Goal: Task Accomplishment & Management: Complete application form

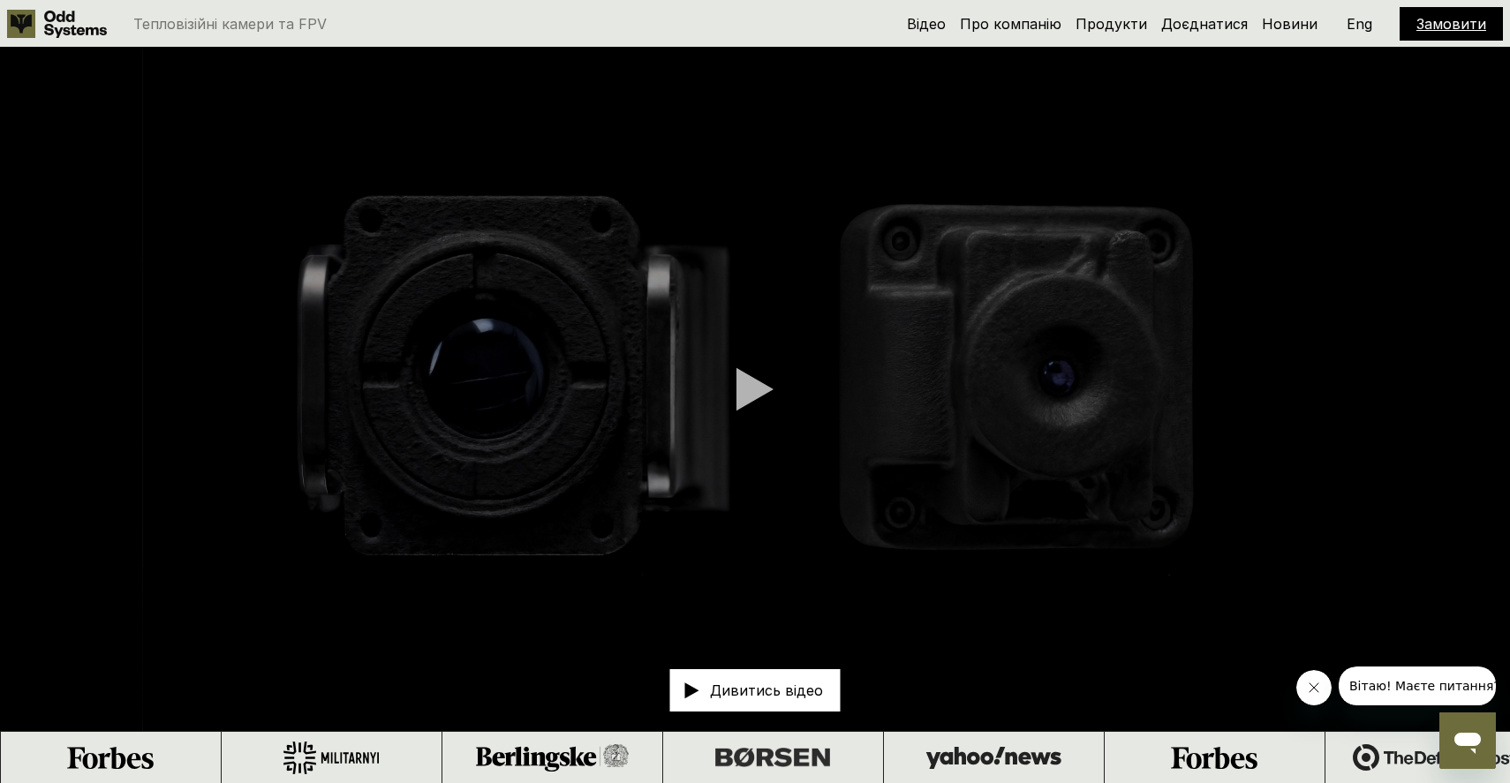
click at [1432, 18] on link "Замовити" at bounding box center [1451, 24] width 70 height 18
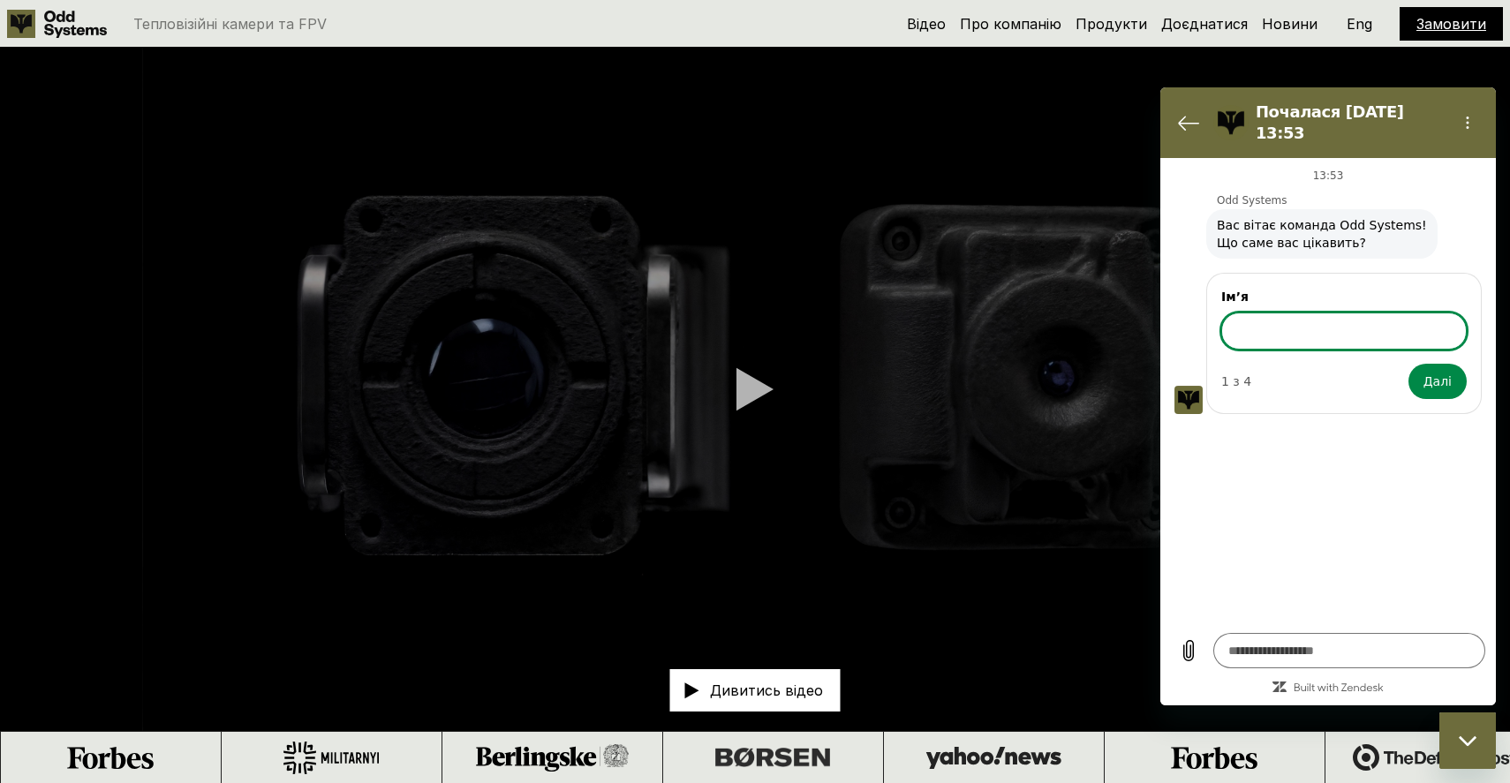
type textarea "*"
type input "****"
click at [1408, 364] on button "Далі" at bounding box center [1437, 381] width 58 height 35
type textarea "*"
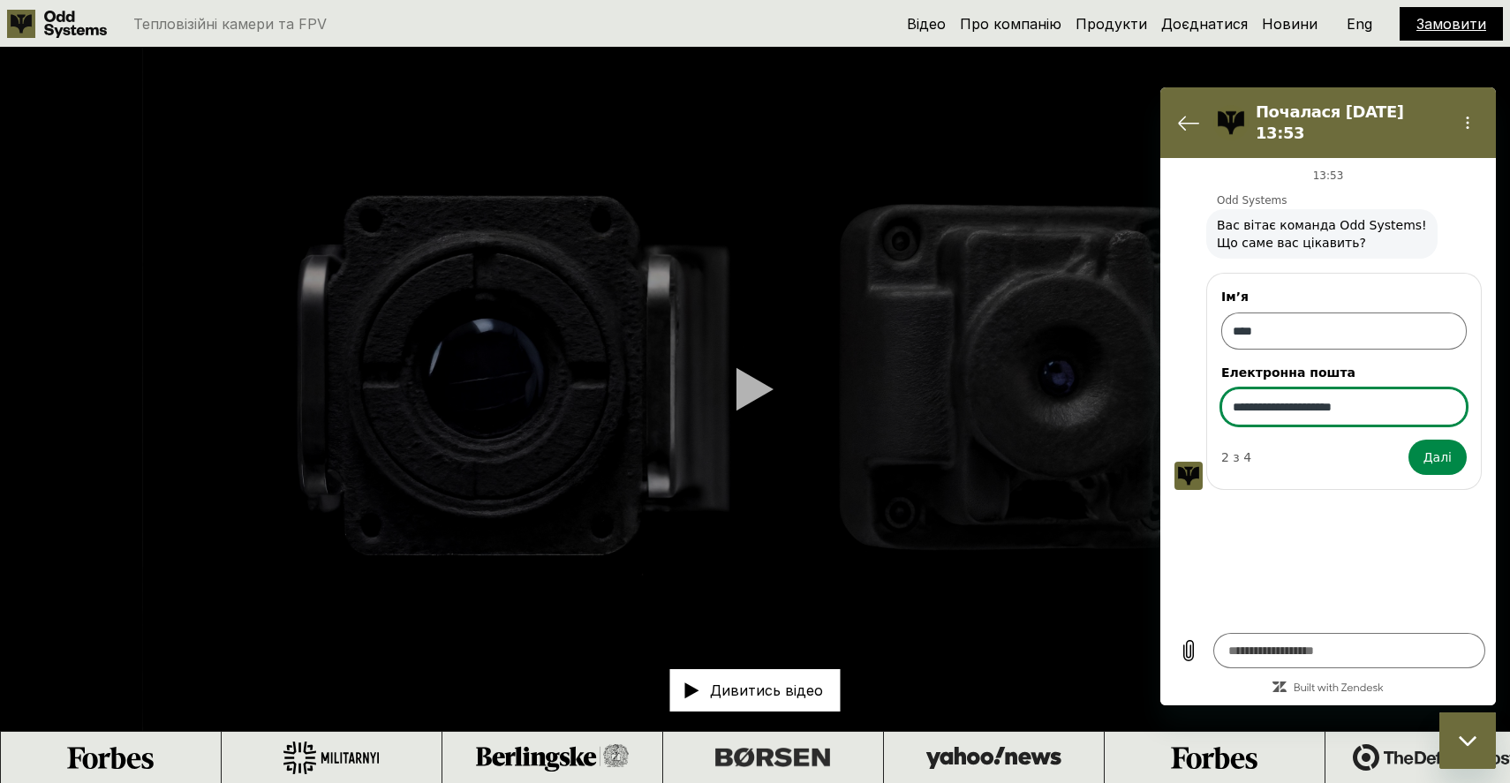
type input "**********"
click at [1408, 440] on button "Далі" at bounding box center [1437, 457] width 58 height 35
type textarea "*"
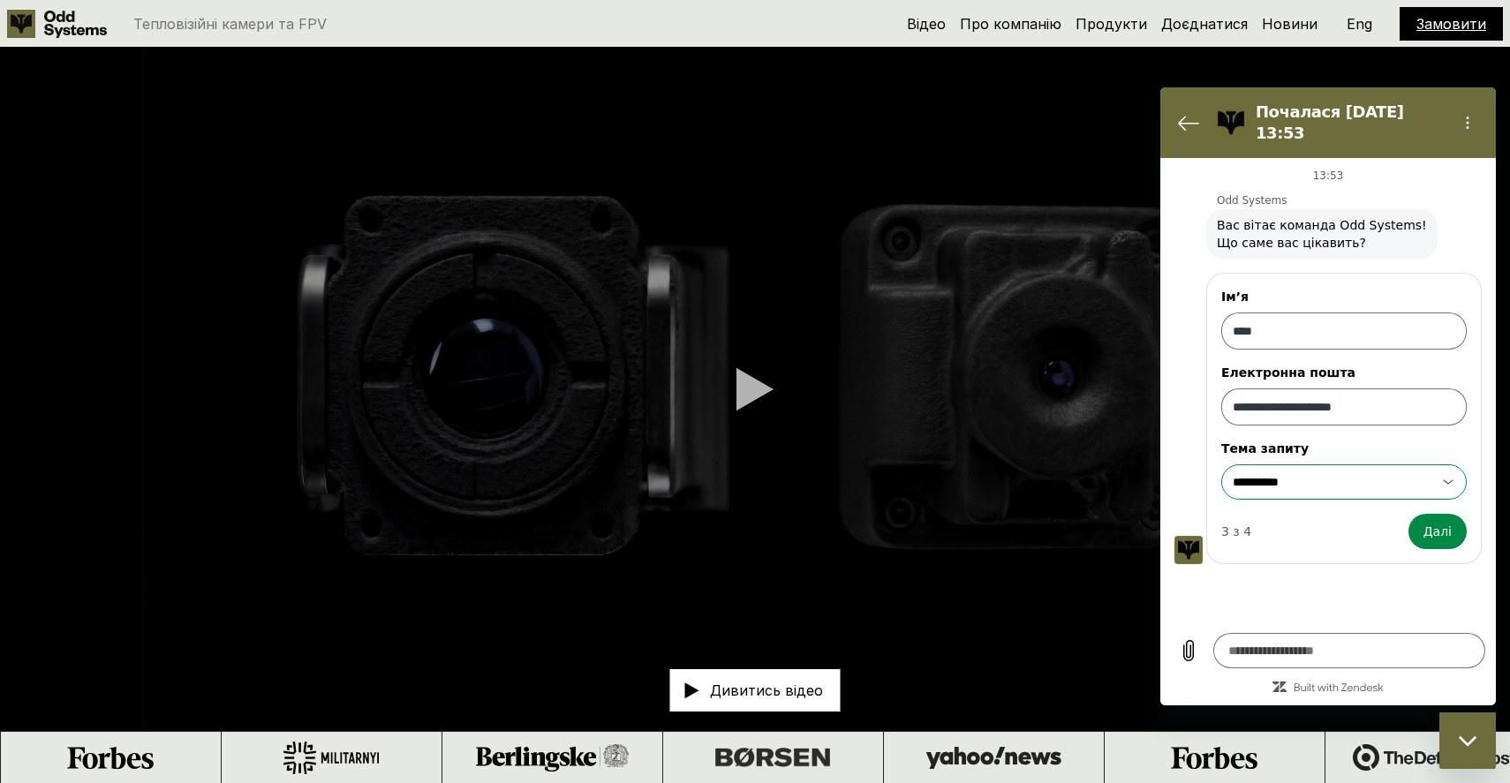
click at [1363, 473] on input "**********" at bounding box center [1333, 482] width 201 height 18
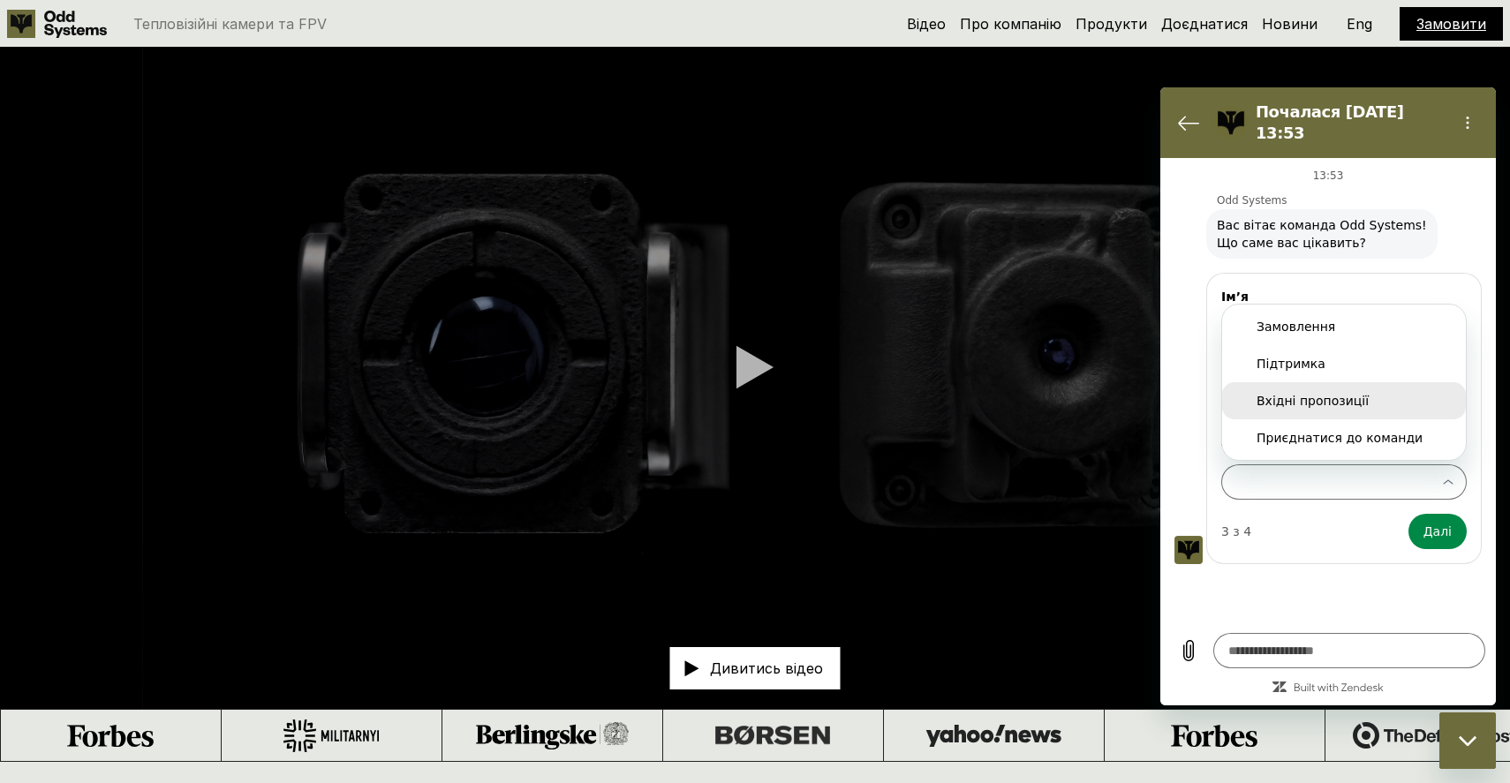
scroll to position [4, 0]
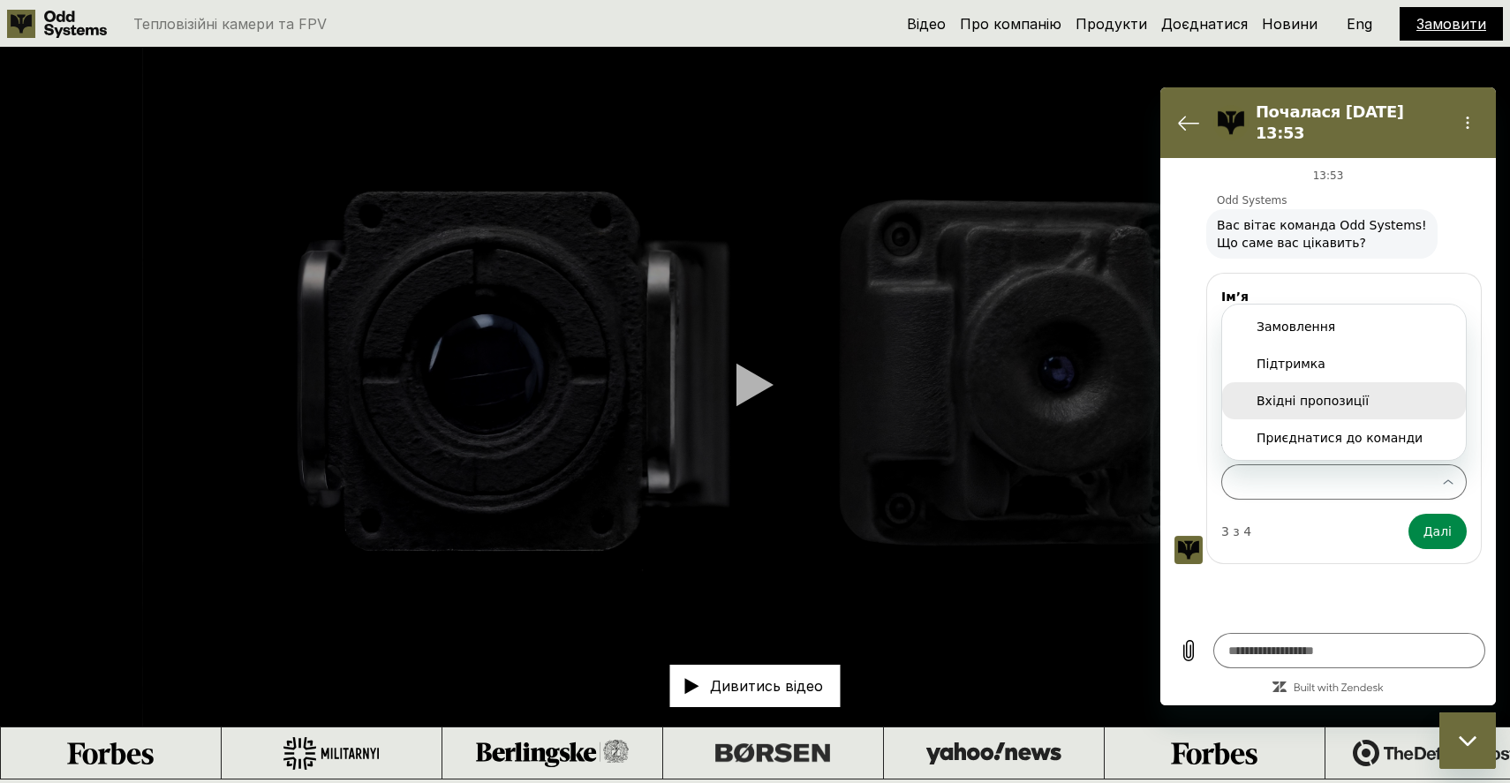
click at [1396, 392] on div "Вхідні пропозиції" at bounding box center [1344, 401] width 175 height 18
type input "**********"
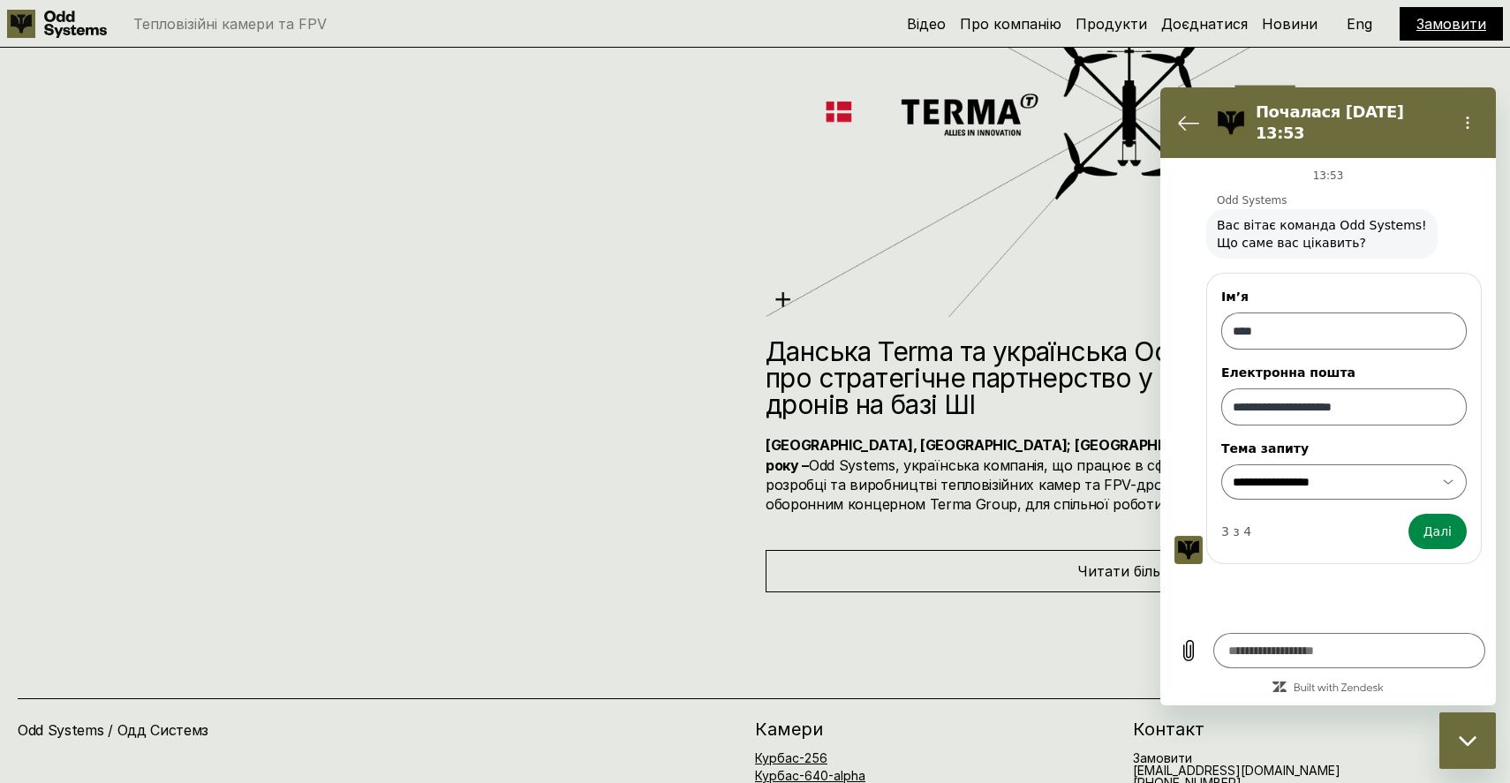
scroll to position [9334, 0]
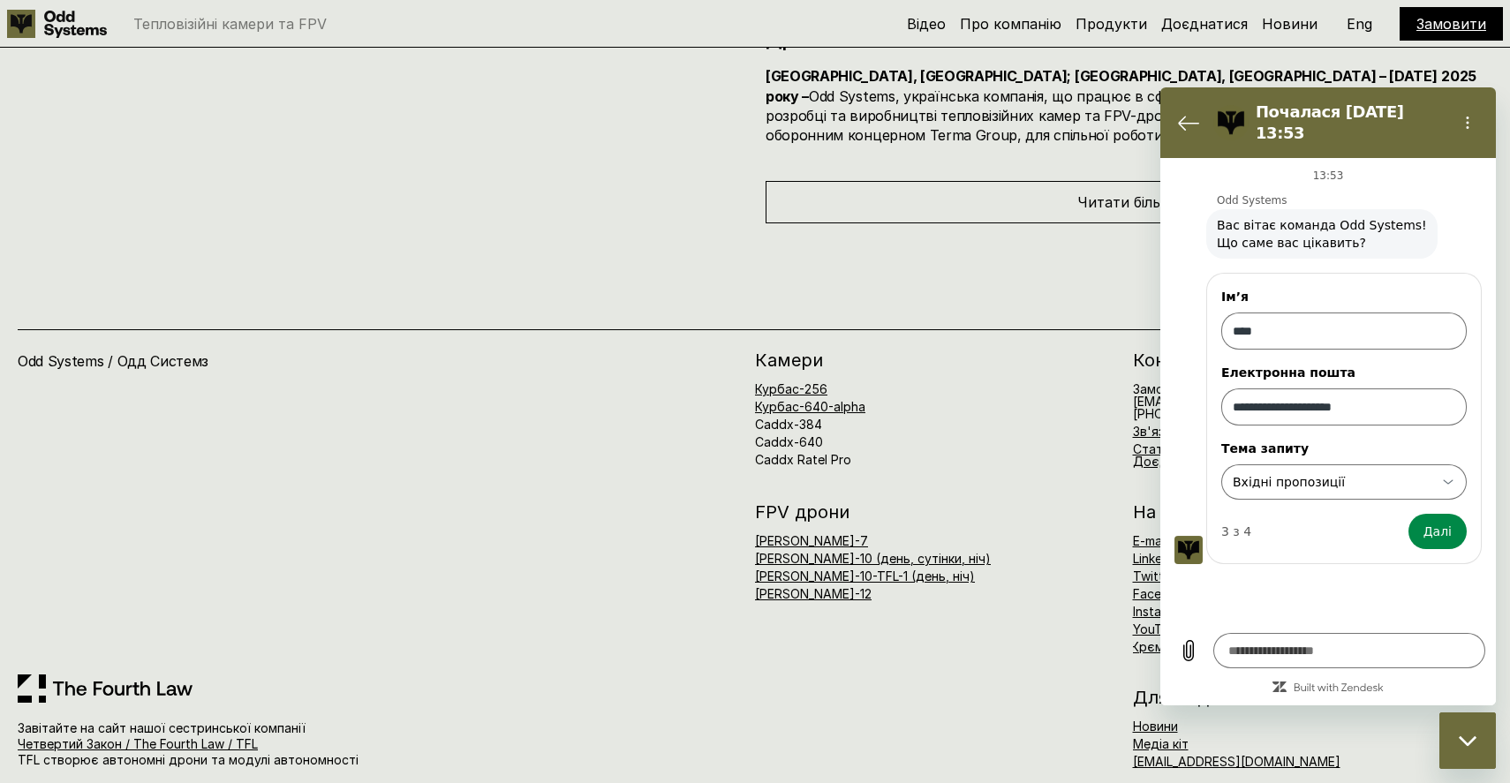
click at [1347, 114] on h2 "Почалася [DATE] 13:53" at bounding box center [1349, 123] width 187 height 42
click at [1199, 109] on button "Повернутися до списку розмов" at bounding box center [1188, 122] width 35 height 35
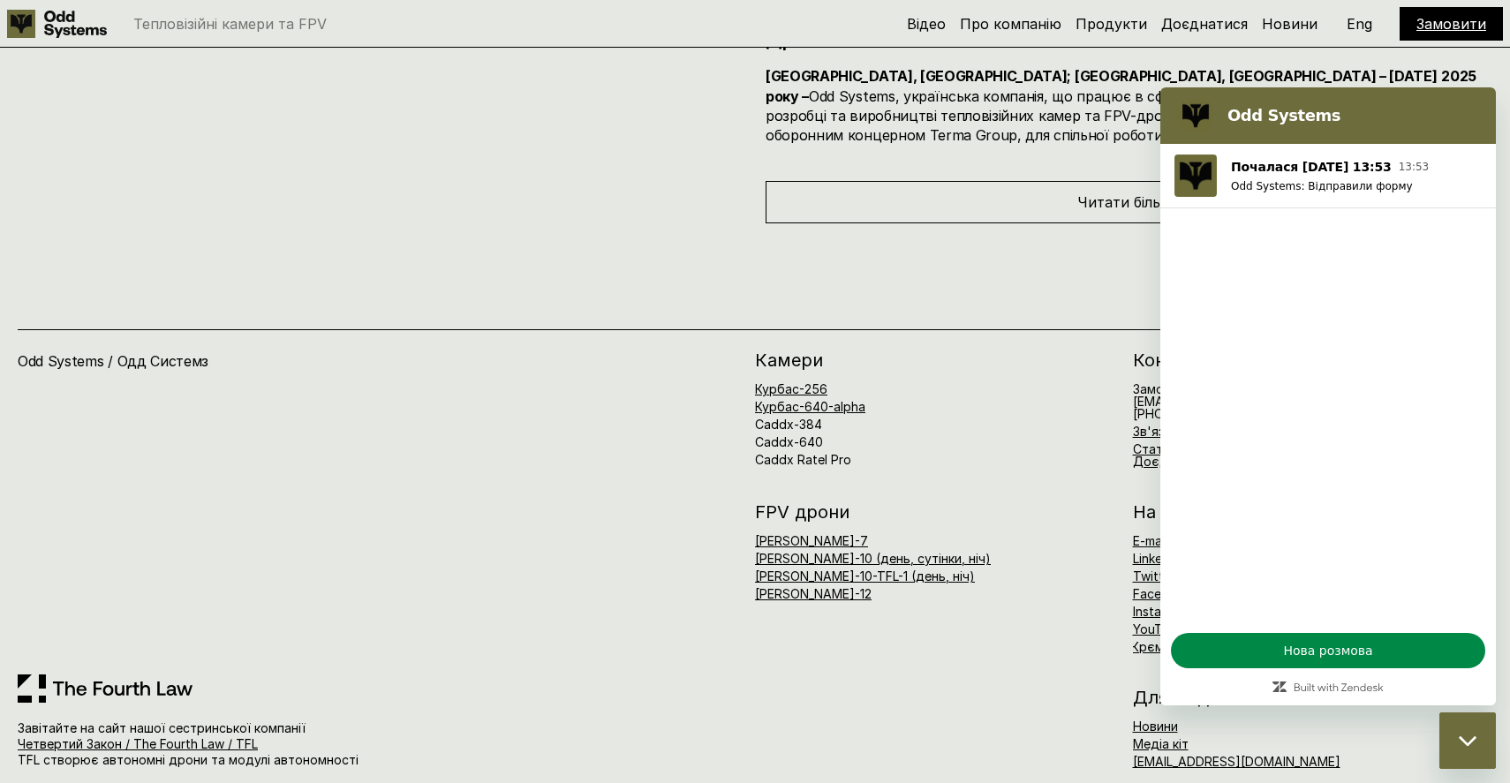
click at [1197, 114] on figure at bounding box center [1195, 115] width 35 height 35
click at [1019, 383] on div "Курбас-256 Курбас-640-alpha Caddx-384 Caddx-640 Caddx Ratel Pro" at bounding box center [935, 424] width 360 height 83
click at [1466, 732] on div "Закрити вікно обміну повідомленнями" at bounding box center [1467, 740] width 53 height 53
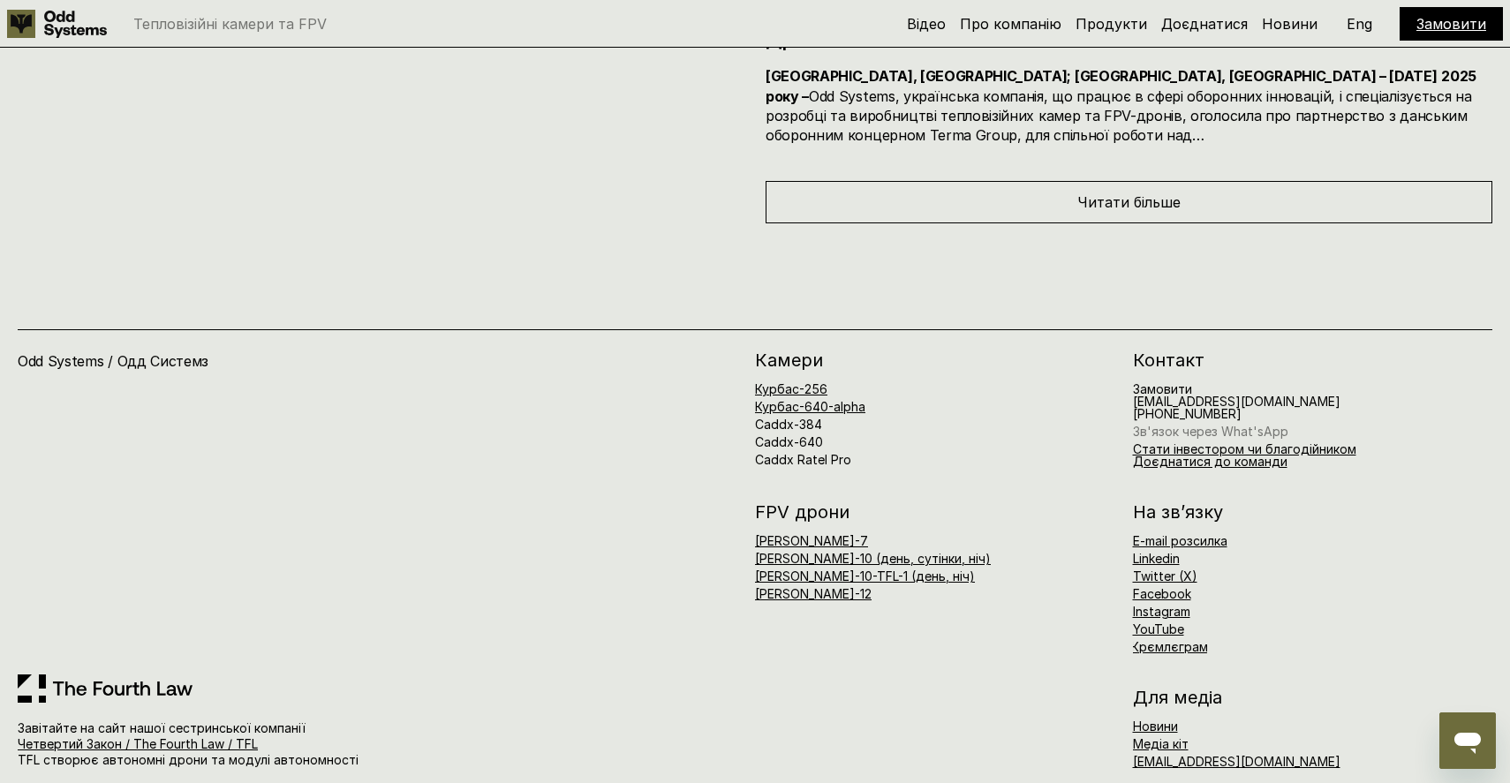
click at [1254, 424] on link "Зв'язок через What'sApp" at bounding box center [1210, 431] width 155 height 15
click at [1192, 383] on h6 "Замовити [EMAIL_ADDRESS][DOMAIN_NAME] [PHONE_NUMBER]" at bounding box center [1237, 401] width 208 height 37
copy h6 "[EMAIL_ADDRESS][DOMAIN_NAME]"
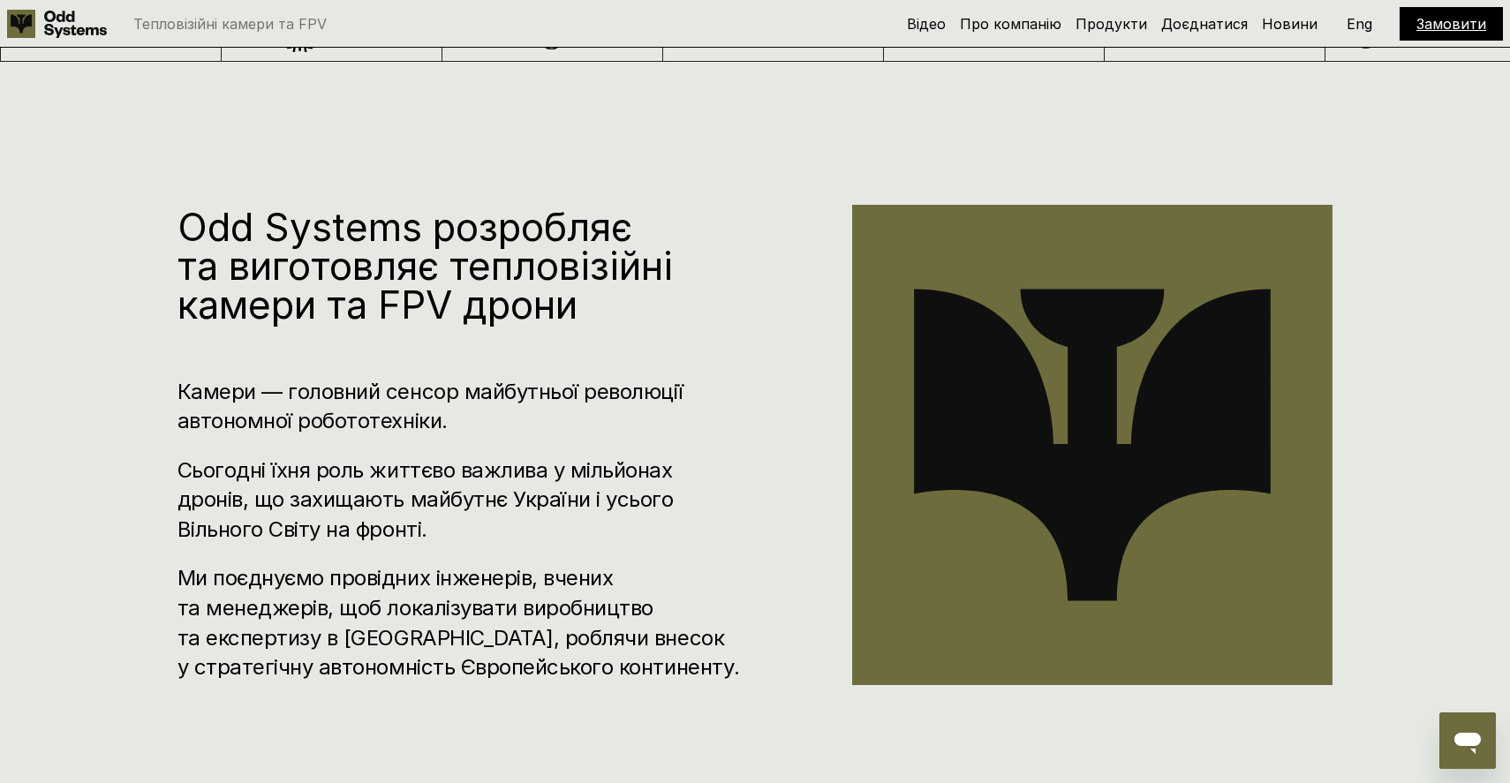
scroll to position [0, 0]
